Goal: Task Accomplishment & Management: Use online tool/utility

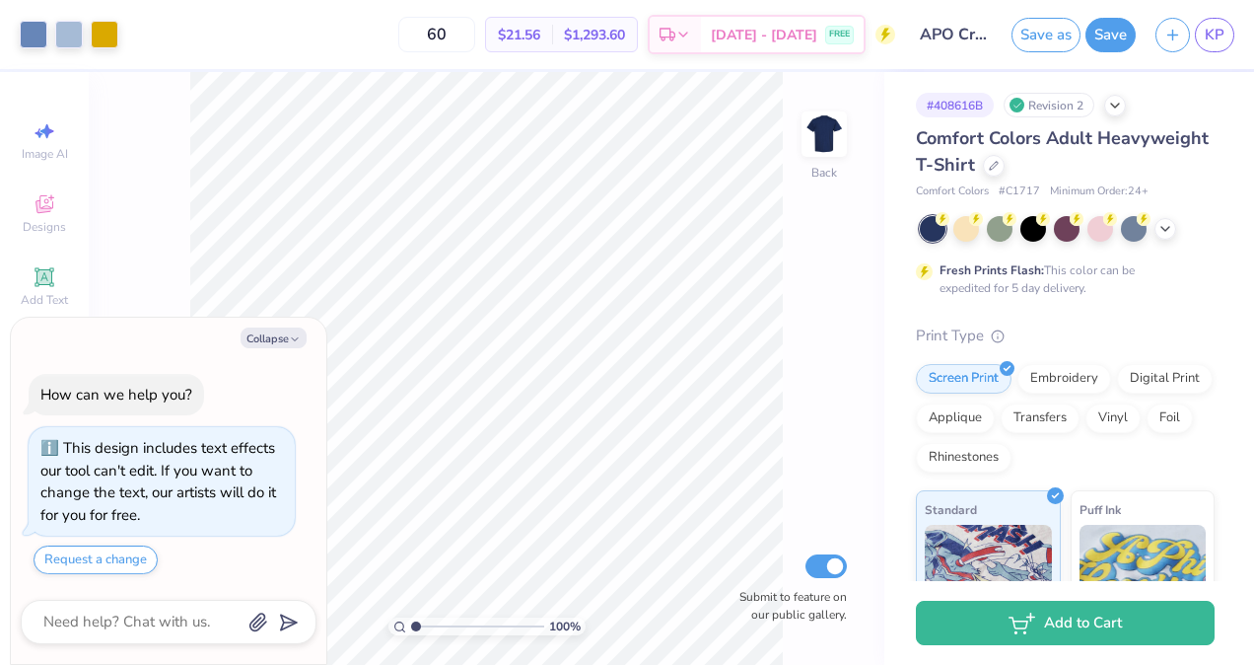
scroll to position [4, 0]
click at [292, 342] on icon "button" at bounding box center [295, 339] width 12 height 12
type textarea "x"
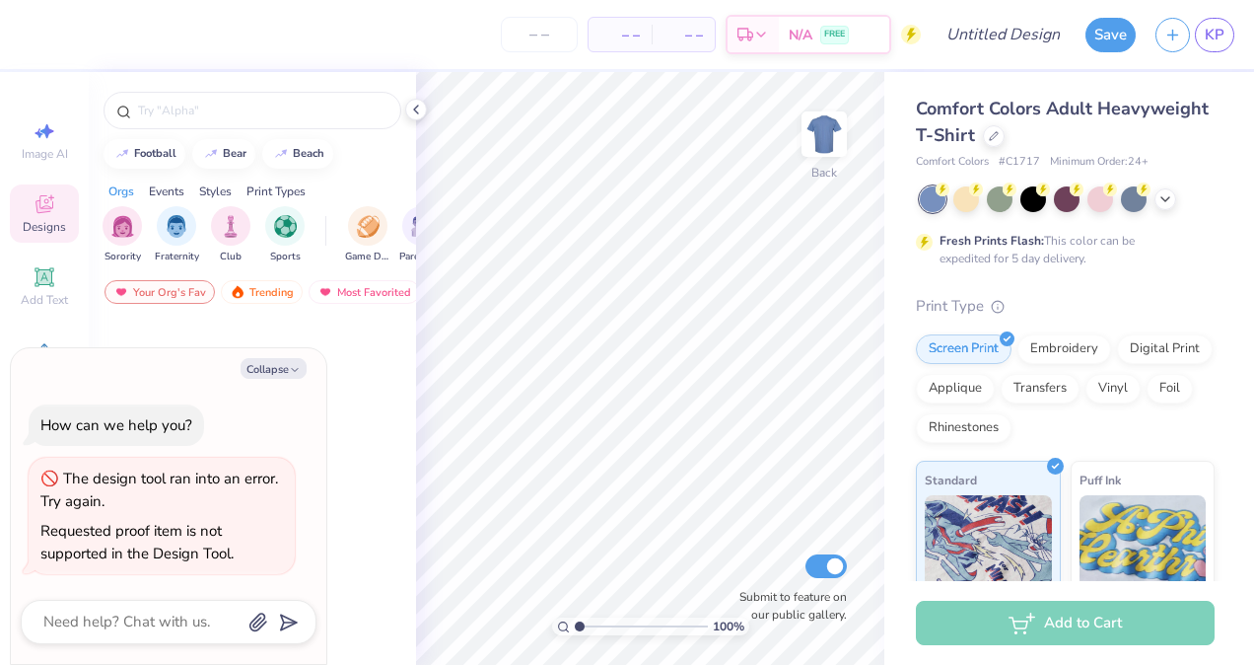
type textarea "x"
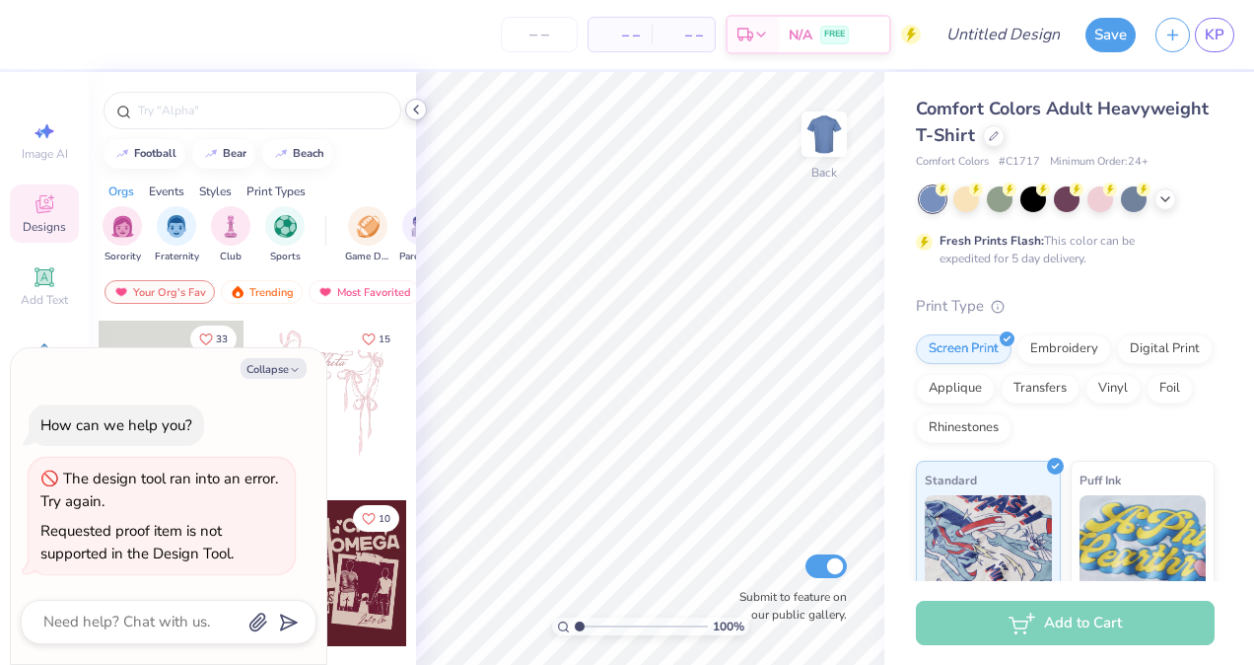
click at [416, 114] on icon at bounding box center [416, 110] width 16 height 16
type textarea "x"
click at [416, 113] on icon at bounding box center [416, 110] width 16 height 16
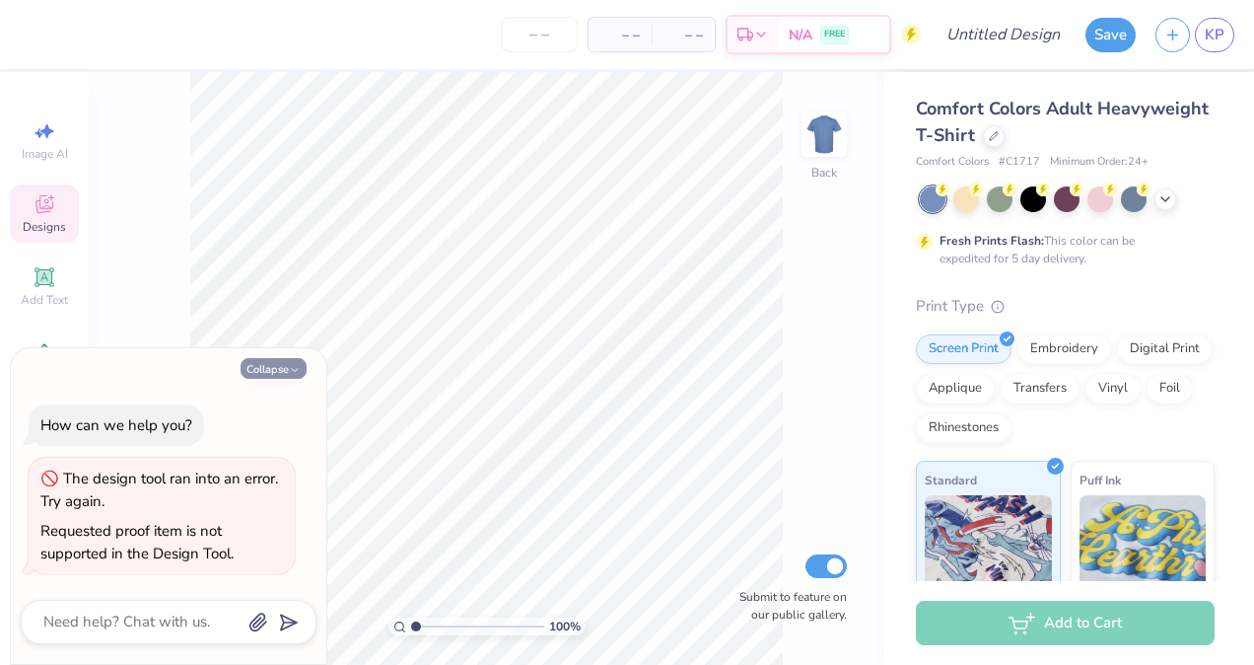
click at [274, 377] on button "Collapse" at bounding box center [274, 368] width 66 height 21
type textarea "x"
